Goal: Navigation & Orientation: Find specific page/section

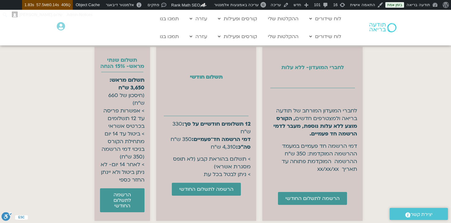
scroll to position [2745, 0]
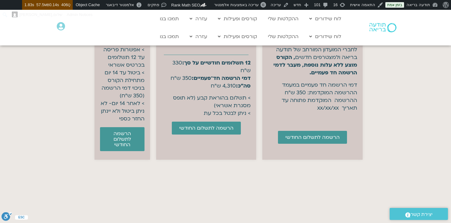
click at [379, 28] on img at bounding box center [383, 27] width 27 height 9
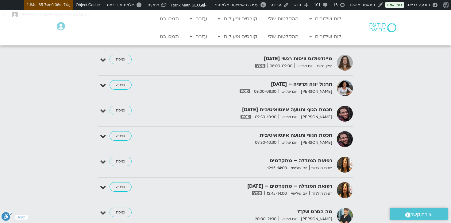
scroll to position [759, 0]
